Goal: Information Seeking & Learning: Learn about a topic

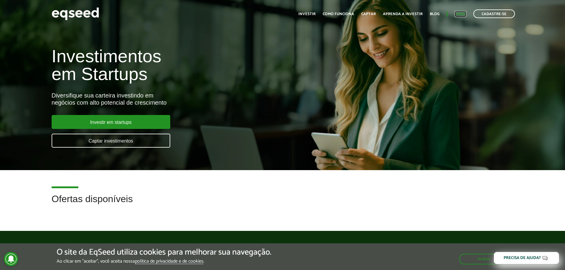
click at [461, 13] on link "Login" at bounding box center [461, 14] width 12 height 4
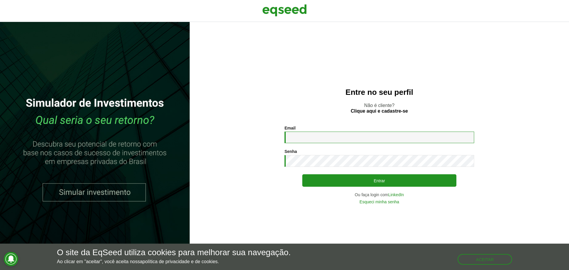
type input "**********"
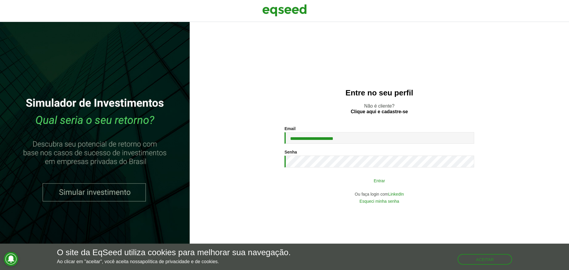
click at [395, 179] on button "Entrar" at bounding box center [379, 180] width 154 height 11
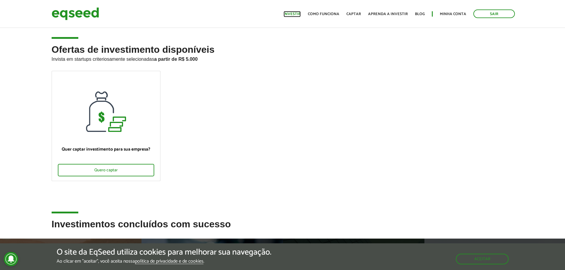
click at [294, 14] on link "Investir" at bounding box center [291, 14] width 17 height 4
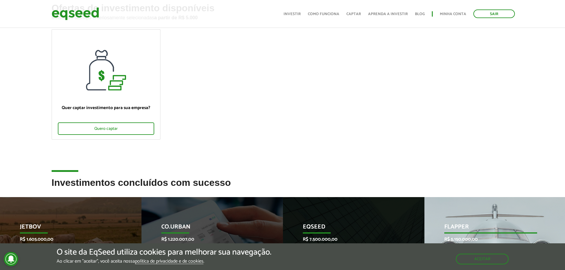
scroll to position [89, 0]
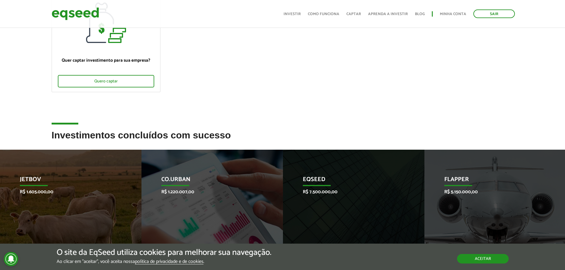
click at [474, 257] on button "Aceitar" at bounding box center [483, 258] width 52 height 9
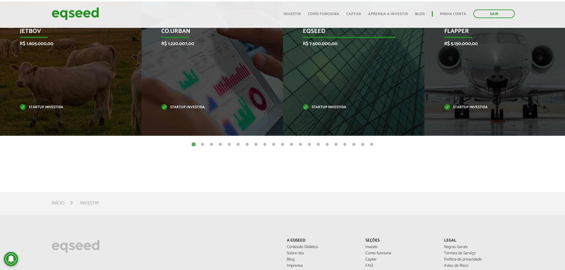
scroll to position [208, 0]
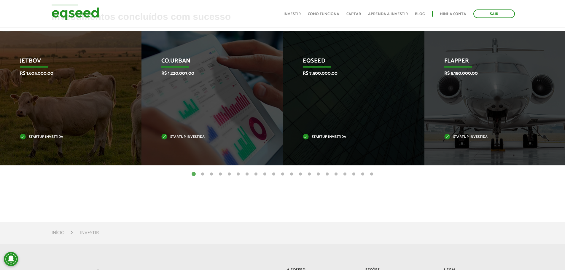
click at [202, 174] on button "2" at bounding box center [203, 174] width 6 height 6
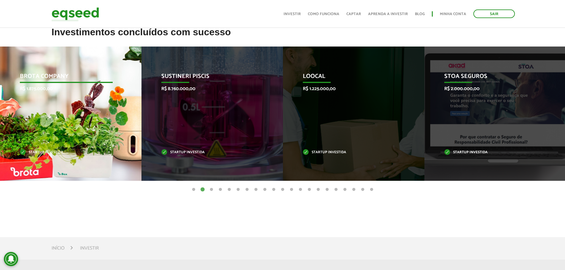
scroll to position [182, 0]
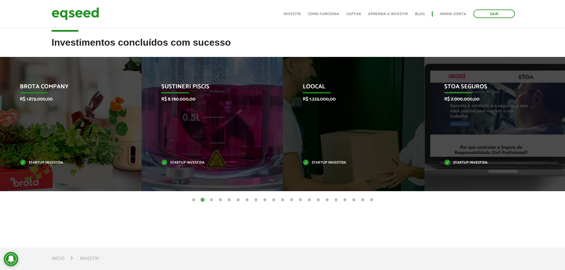
click at [211, 200] on button "3" at bounding box center [211, 200] width 6 height 6
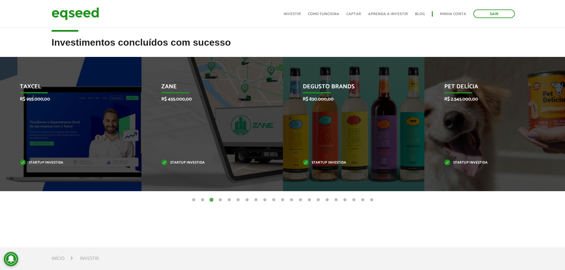
click at [220, 200] on button "4" at bounding box center [220, 200] width 6 height 6
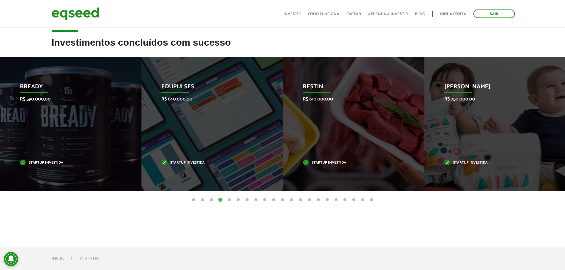
click at [230, 199] on button "5" at bounding box center [229, 200] width 6 height 6
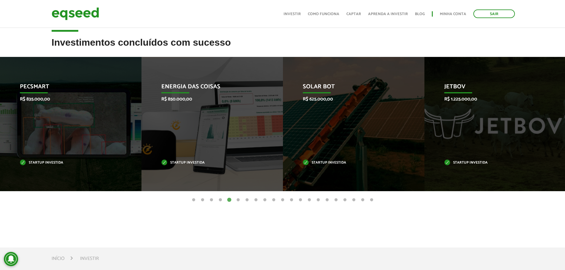
click at [238, 199] on button "6" at bounding box center [238, 200] width 6 height 6
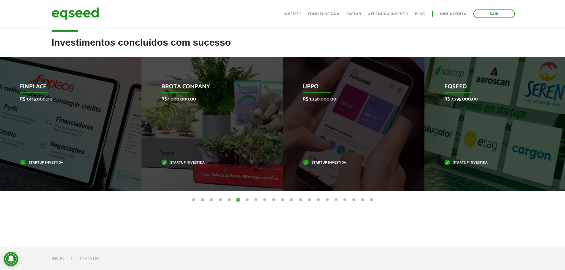
click at [229, 199] on button "5" at bounding box center [229, 200] width 6 height 6
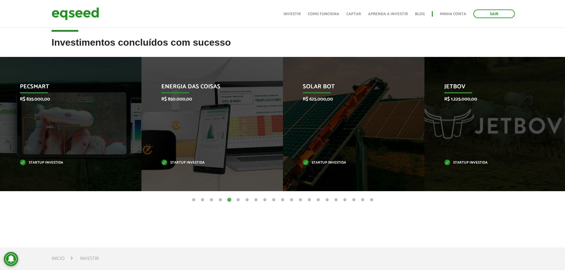
click at [246, 200] on button "7" at bounding box center [247, 200] width 6 height 6
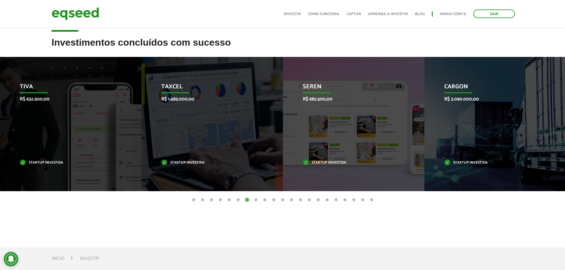
click at [238, 200] on button "6" at bounding box center [238, 200] width 6 height 6
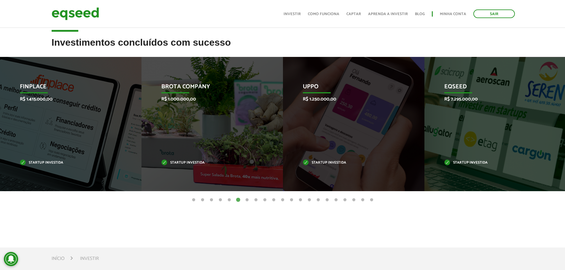
click at [256, 200] on button "8" at bounding box center [256, 200] width 6 height 6
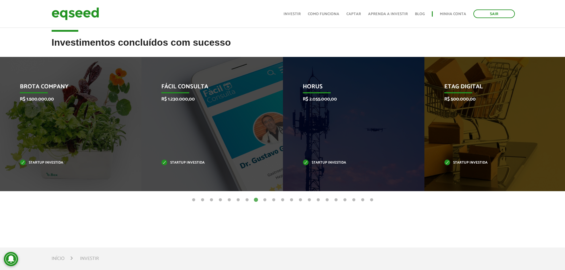
click at [264, 200] on button "9" at bounding box center [265, 200] width 6 height 6
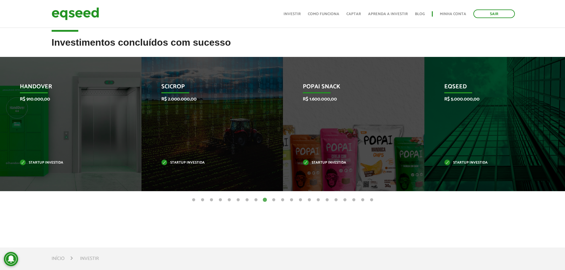
click at [272, 200] on button "10" at bounding box center [274, 200] width 6 height 6
